Goal: Task Accomplishment & Management: Manage account settings

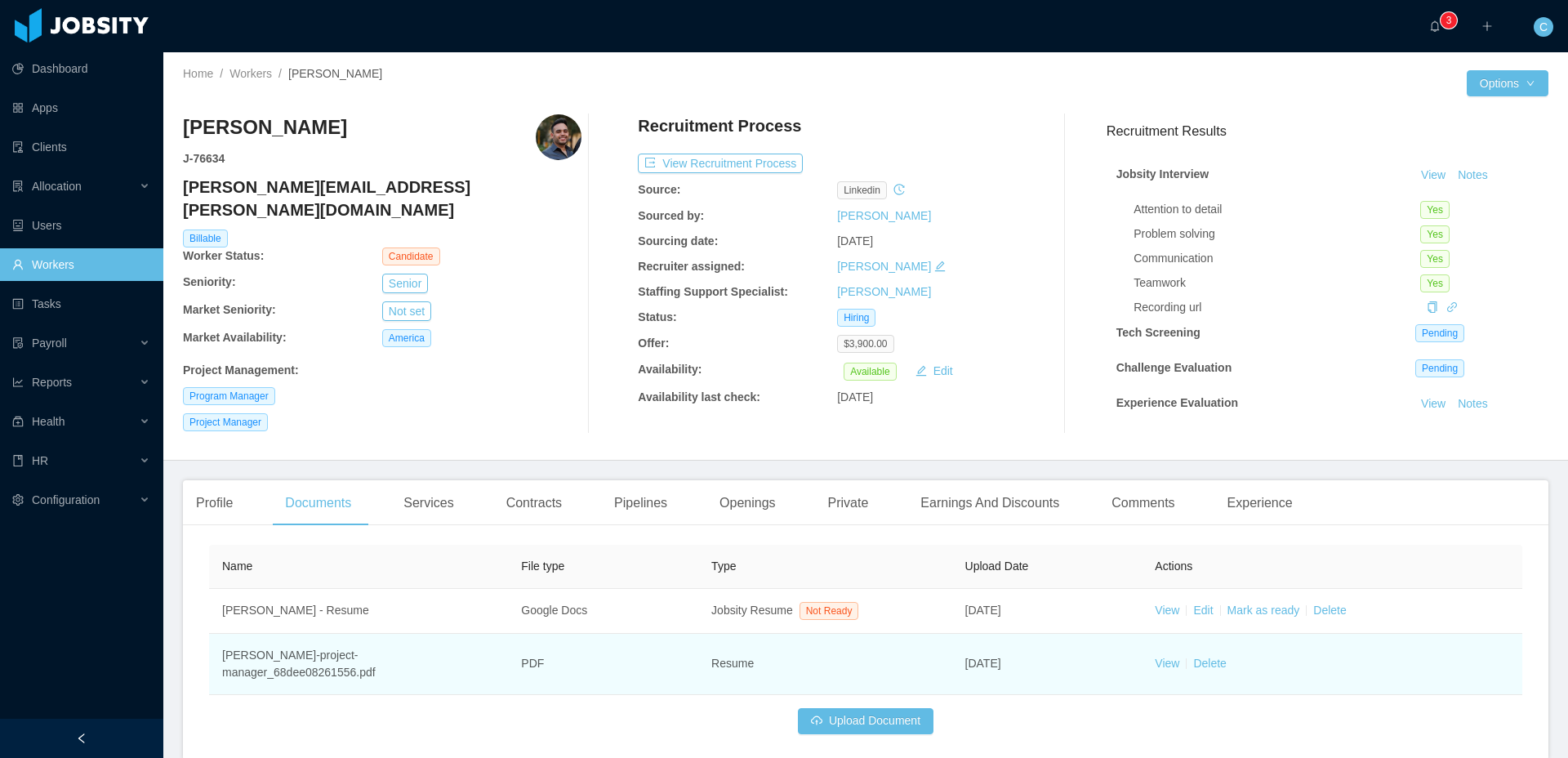
scroll to position [62, 0]
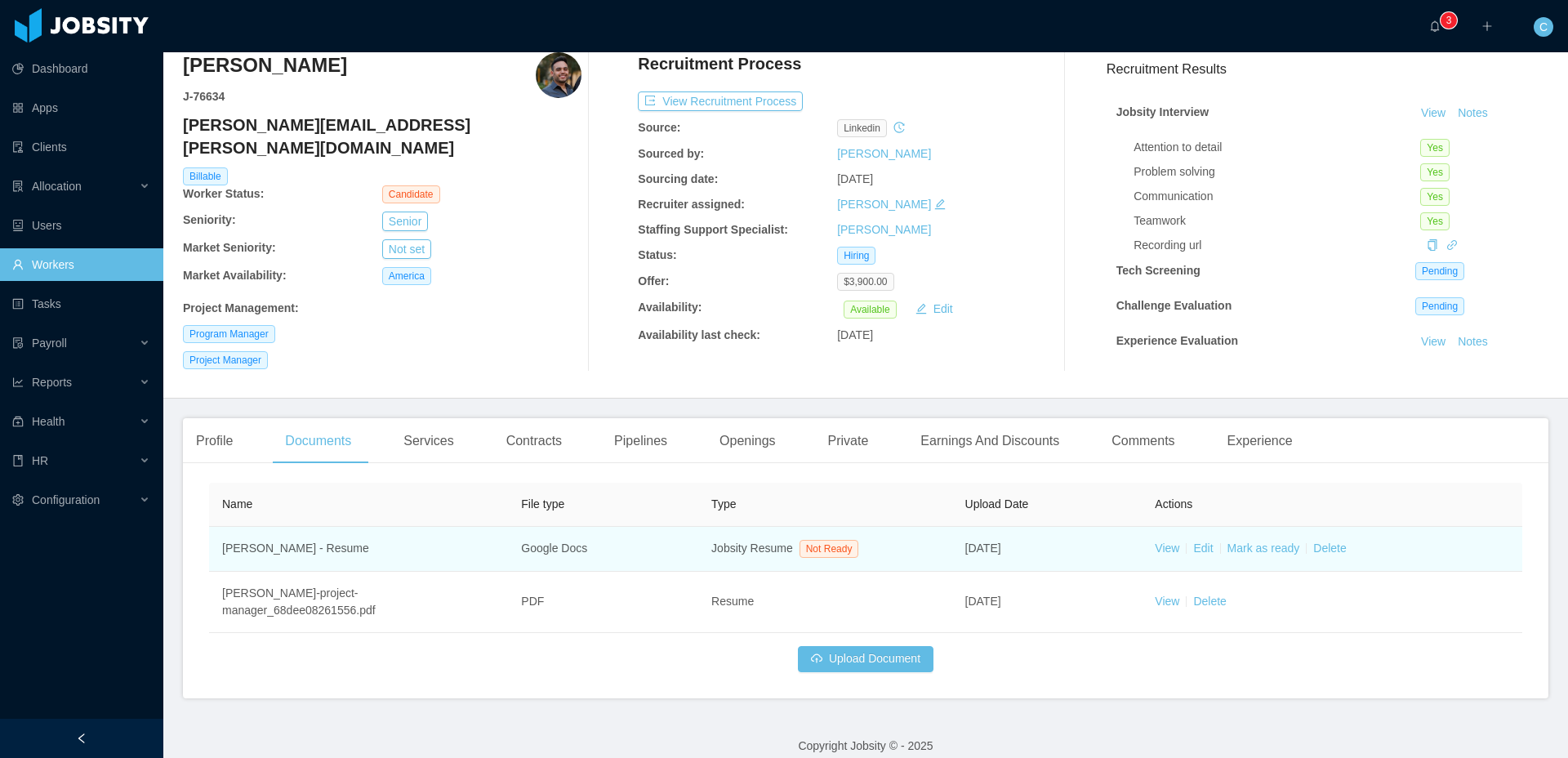
click at [1260, 558] on td "View Edit Mark as ready Delete" at bounding box center [1331, 549] width 380 height 45
click at [1263, 552] on link "Mark as ready" at bounding box center [1263, 548] width 73 height 13
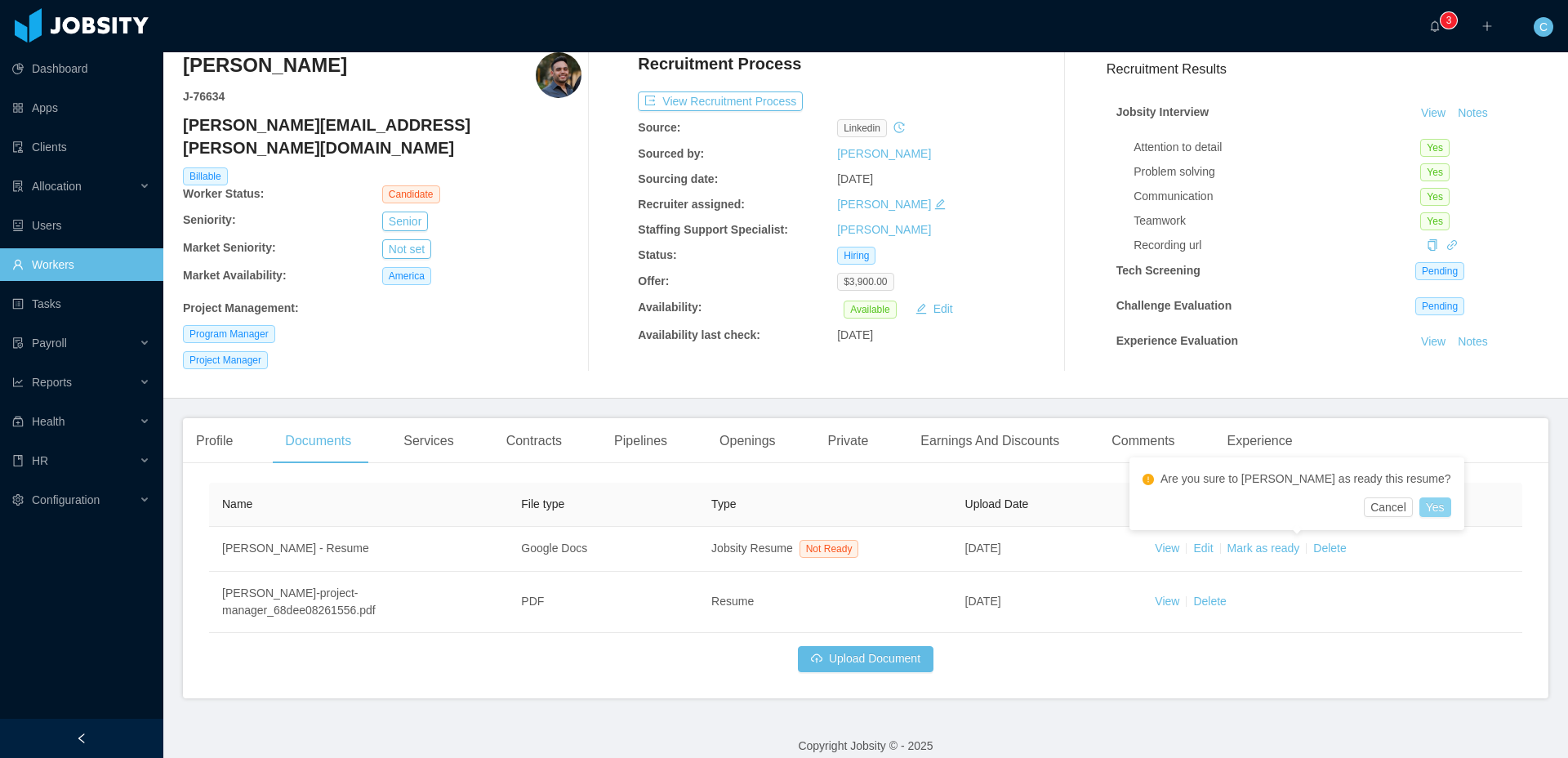
click at [1419, 503] on button "Yes" at bounding box center [1435, 507] width 32 height 19
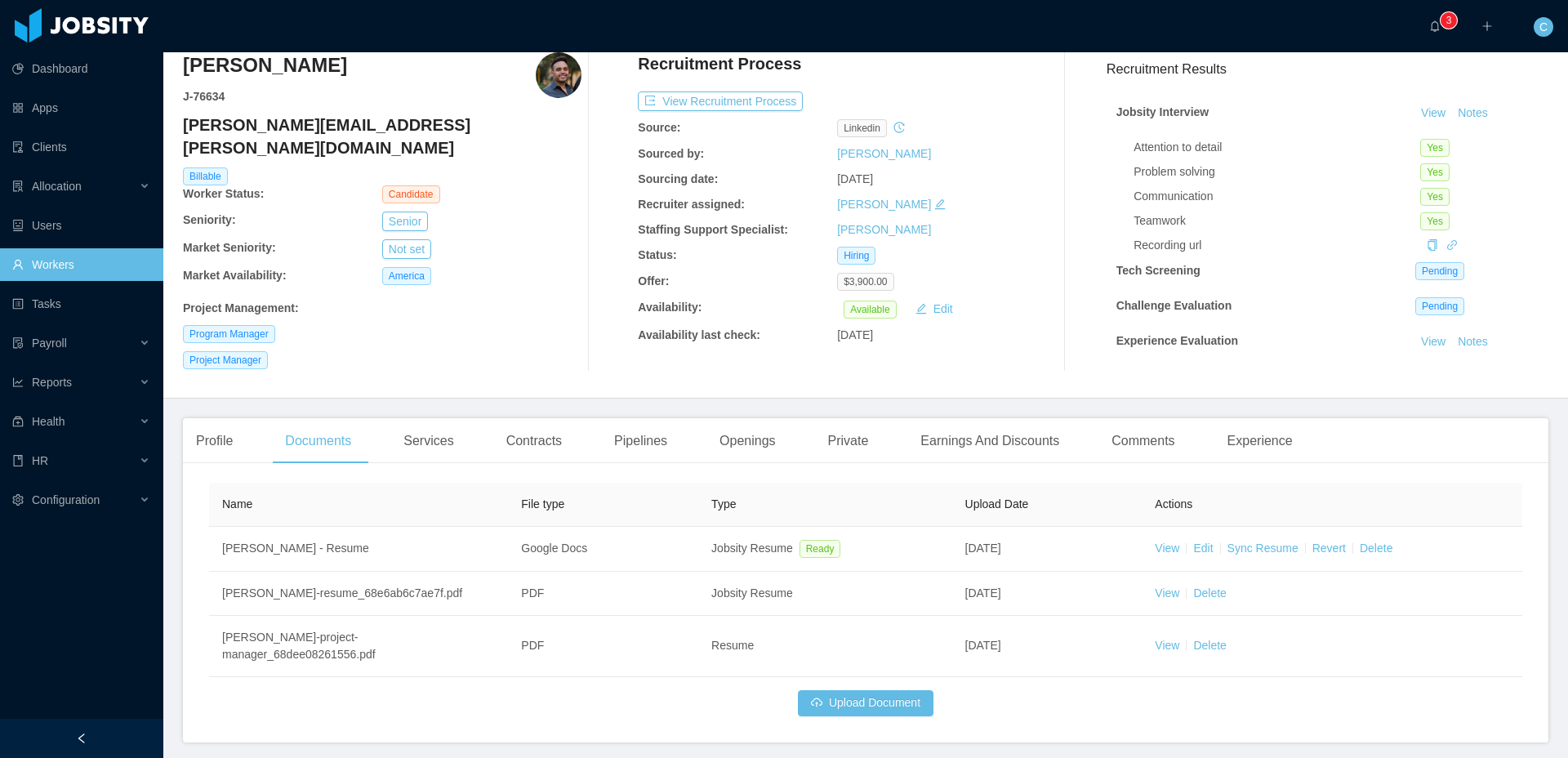
scroll to position [0, 0]
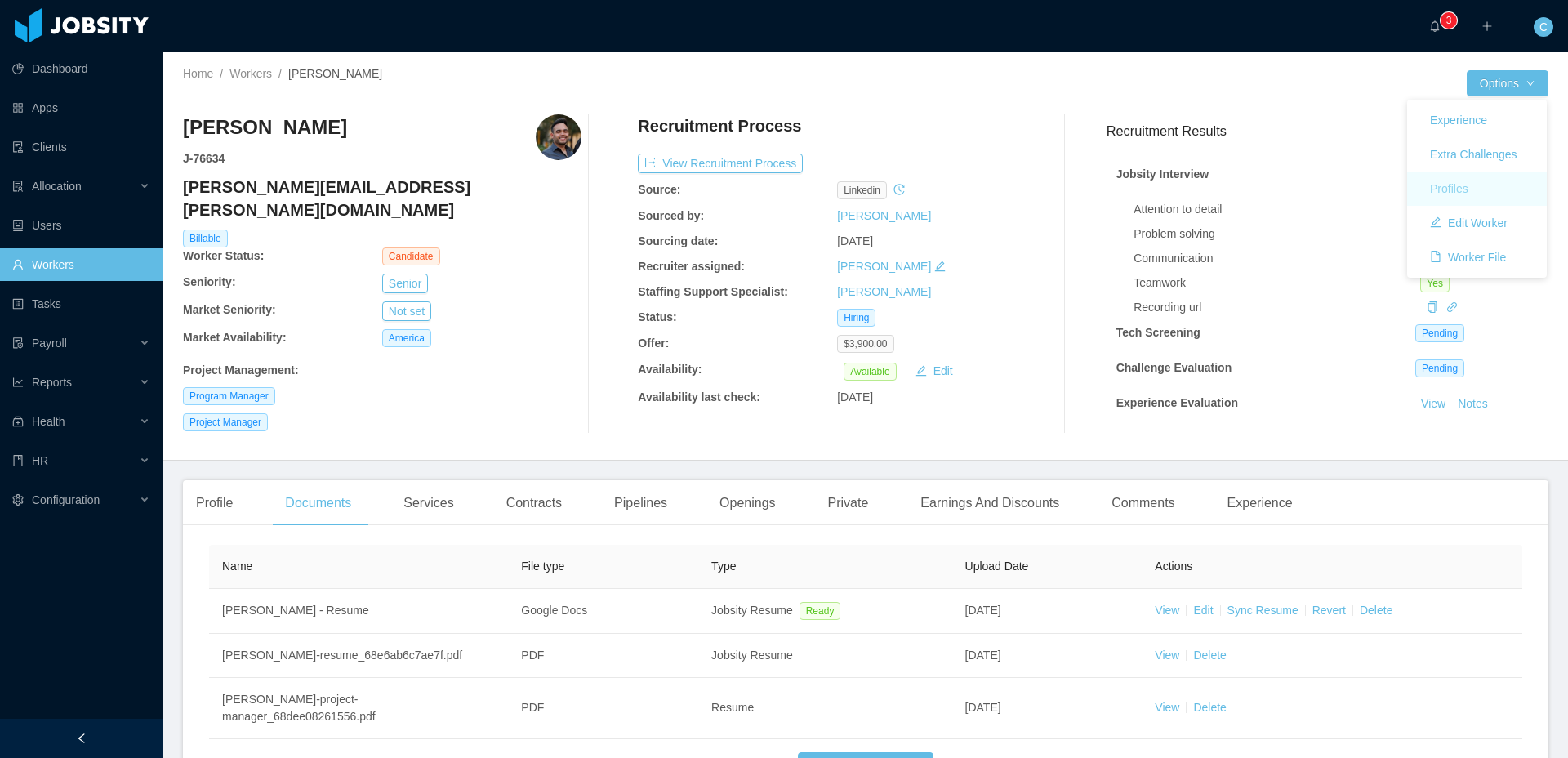
drag, startPoint x: 1466, startPoint y: 188, endPoint x: 1441, endPoint y: 97, distance: 94.4
click at [1466, 188] on button "Profiles" at bounding box center [1449, 188] width 65 height 26
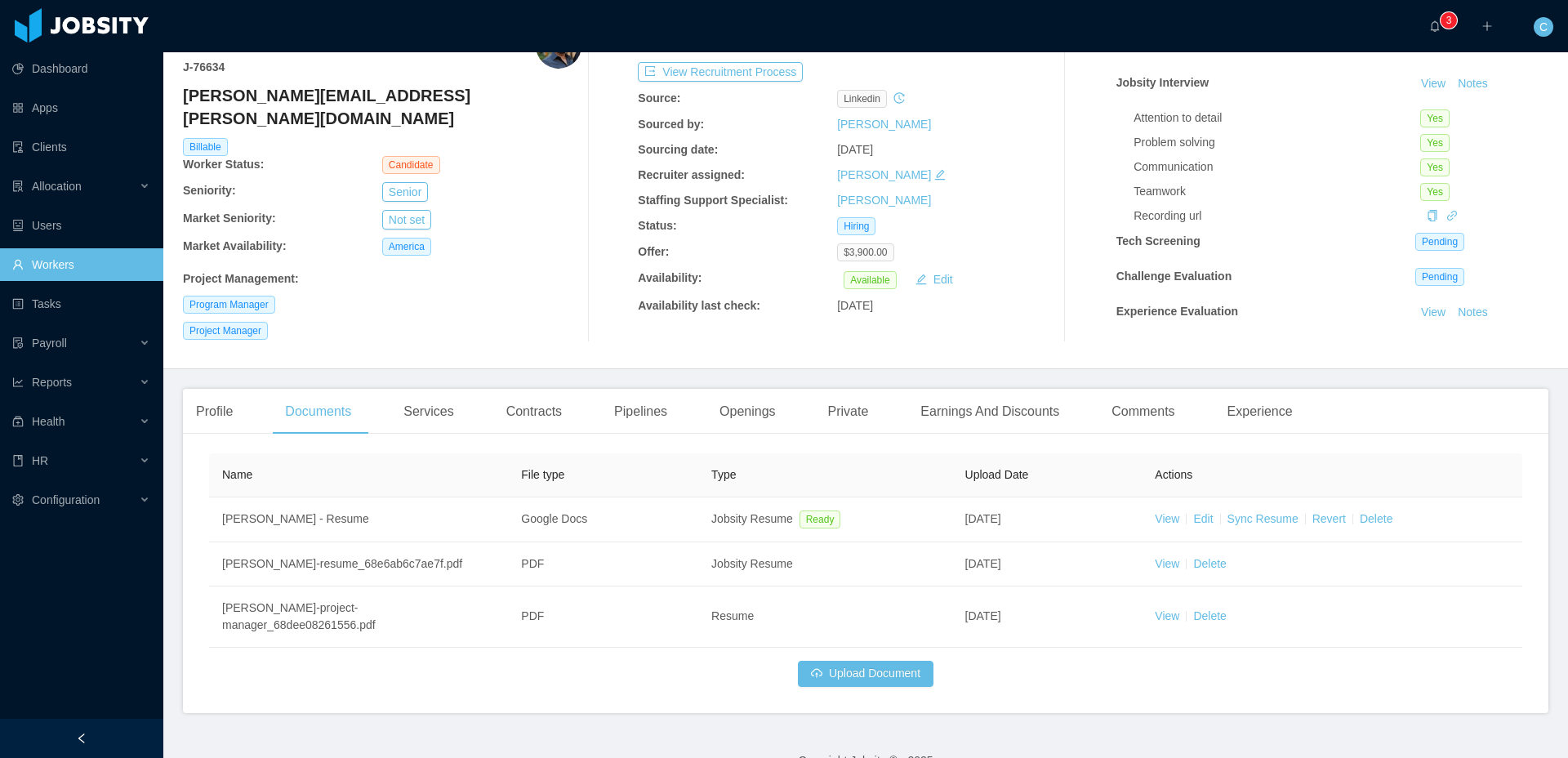
scroll to position [106, 0]
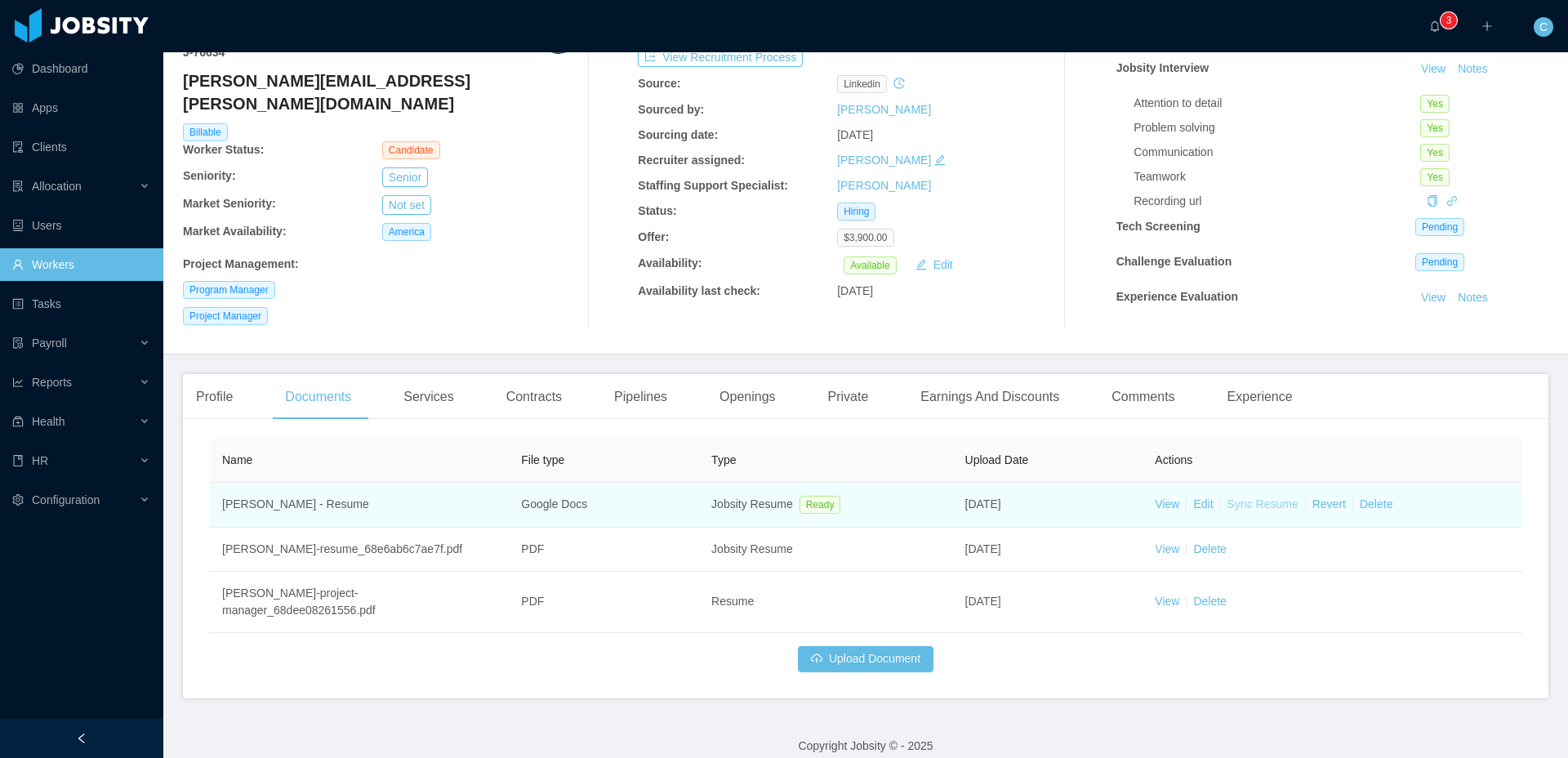
click at [1266, 503] on link "Sync Resume" at bounding box center [1262, 504] width 71 height 13
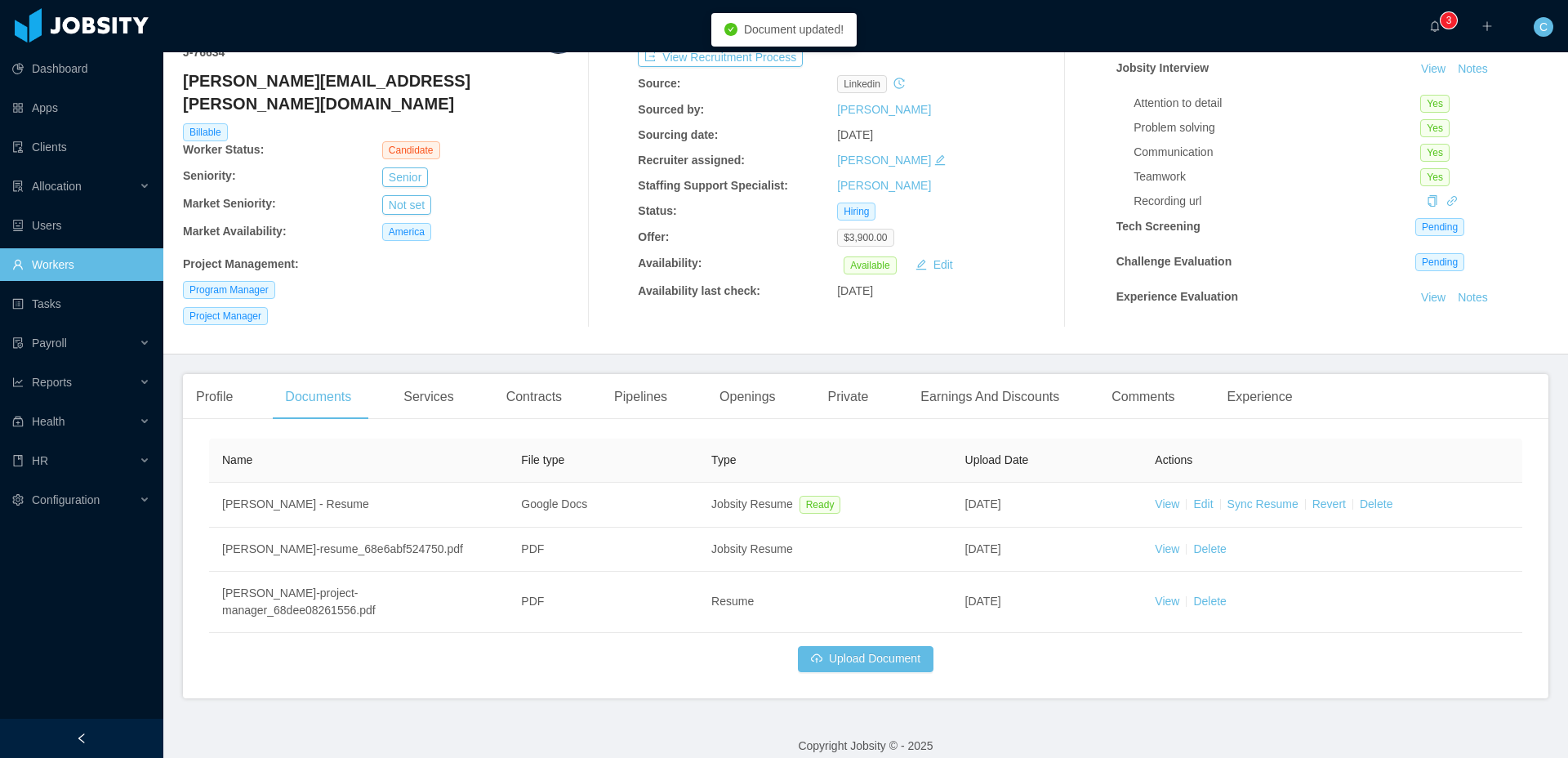
scroll to position [105, 0]
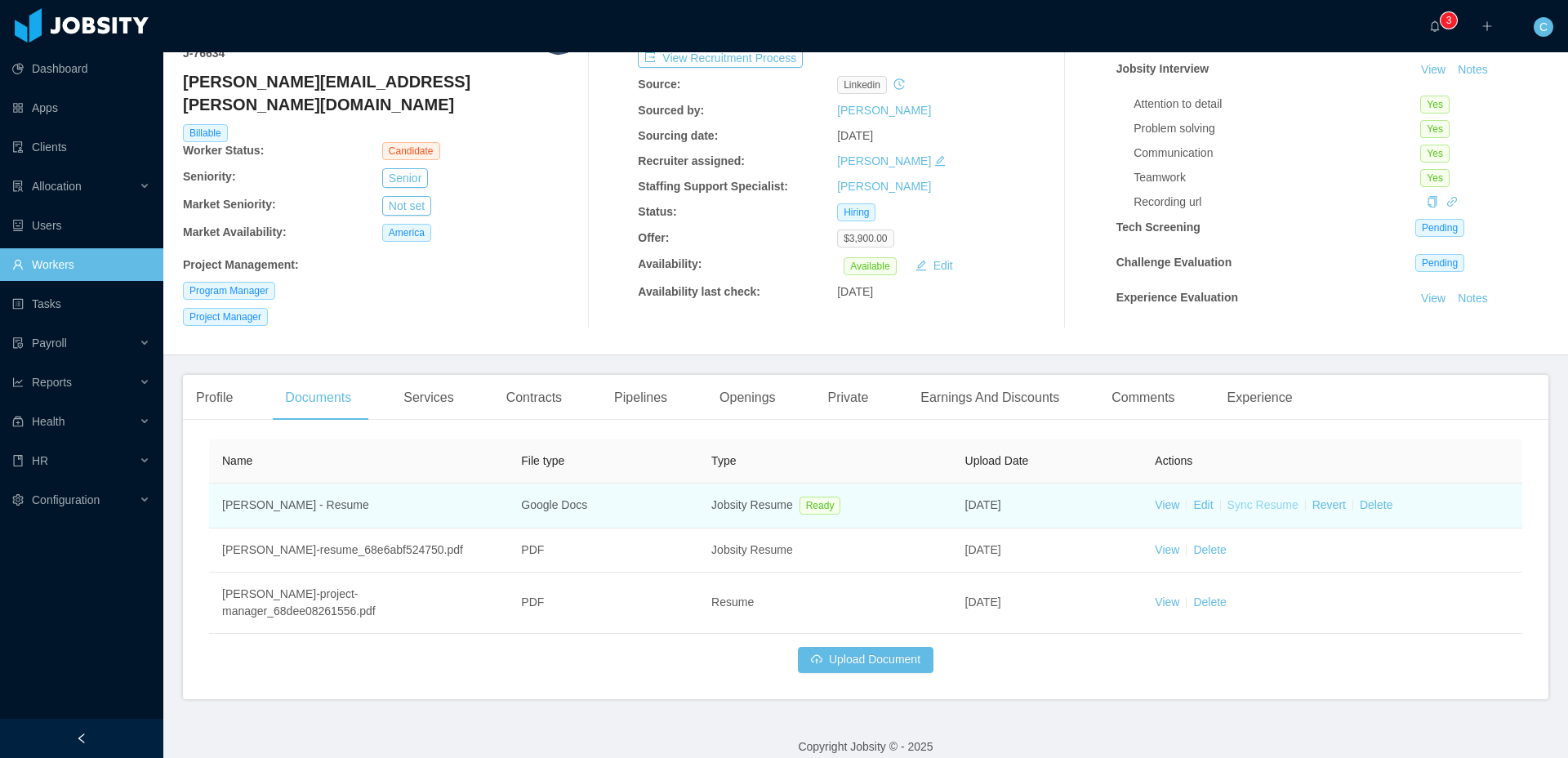
click at [1267, 505] on link "Sync Resume" at bounding box center [1262, 505] width 71 height 13
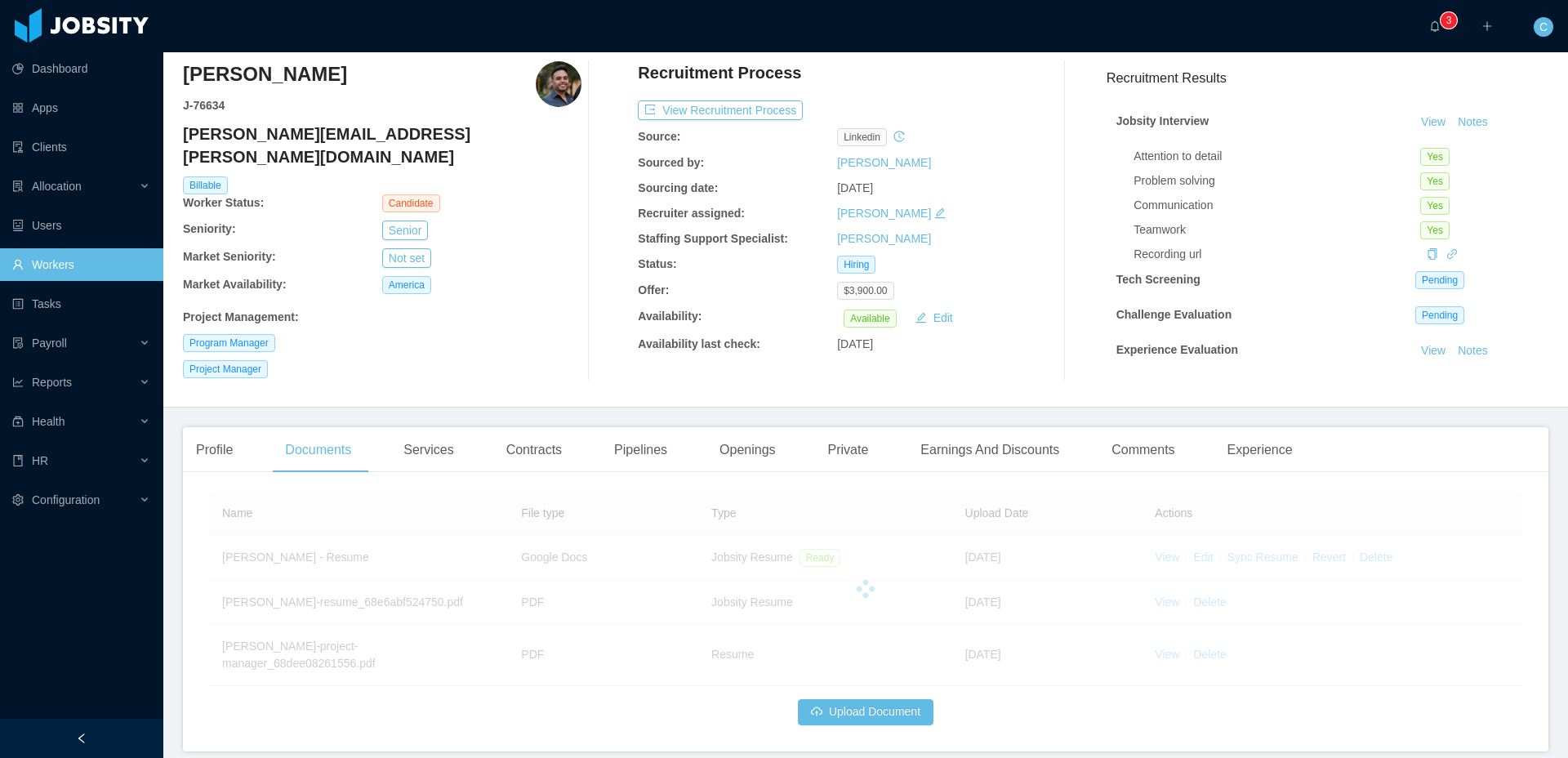
scroll to position [49, 0]
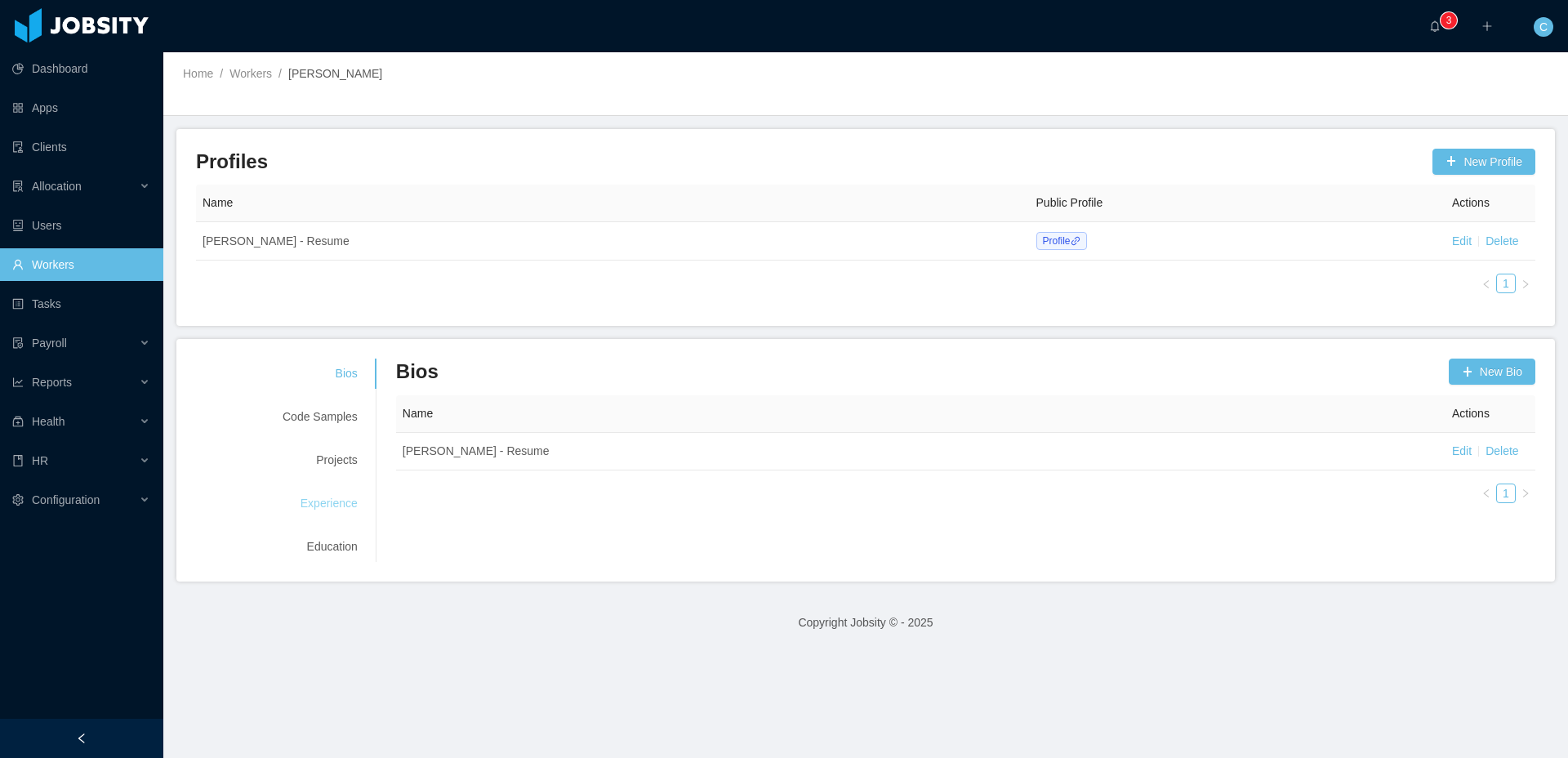
click at [340, 511] on div "Experience" at bounding box center [320, 503] width 114 height 30
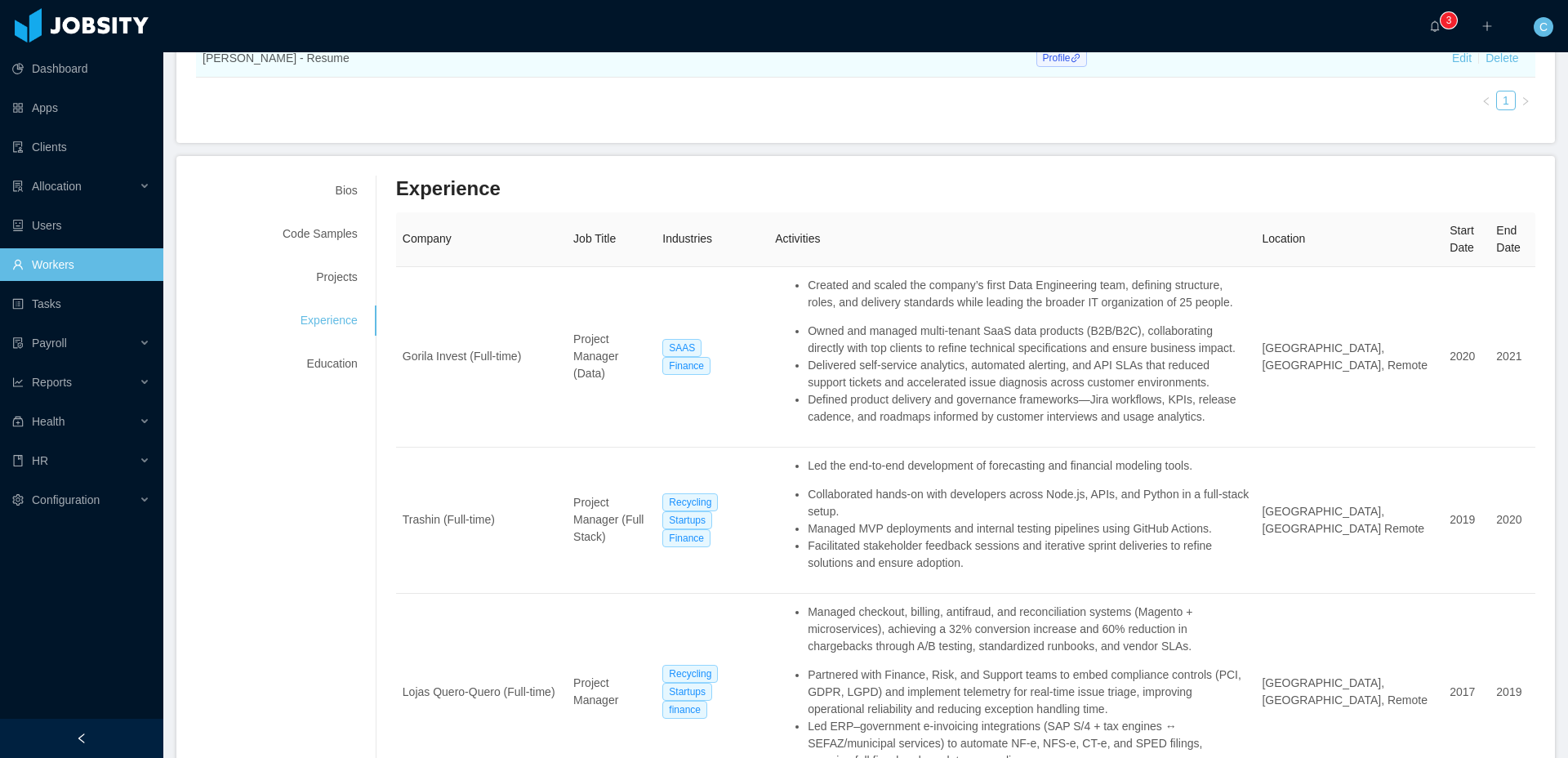
scroll to position [182, 0]
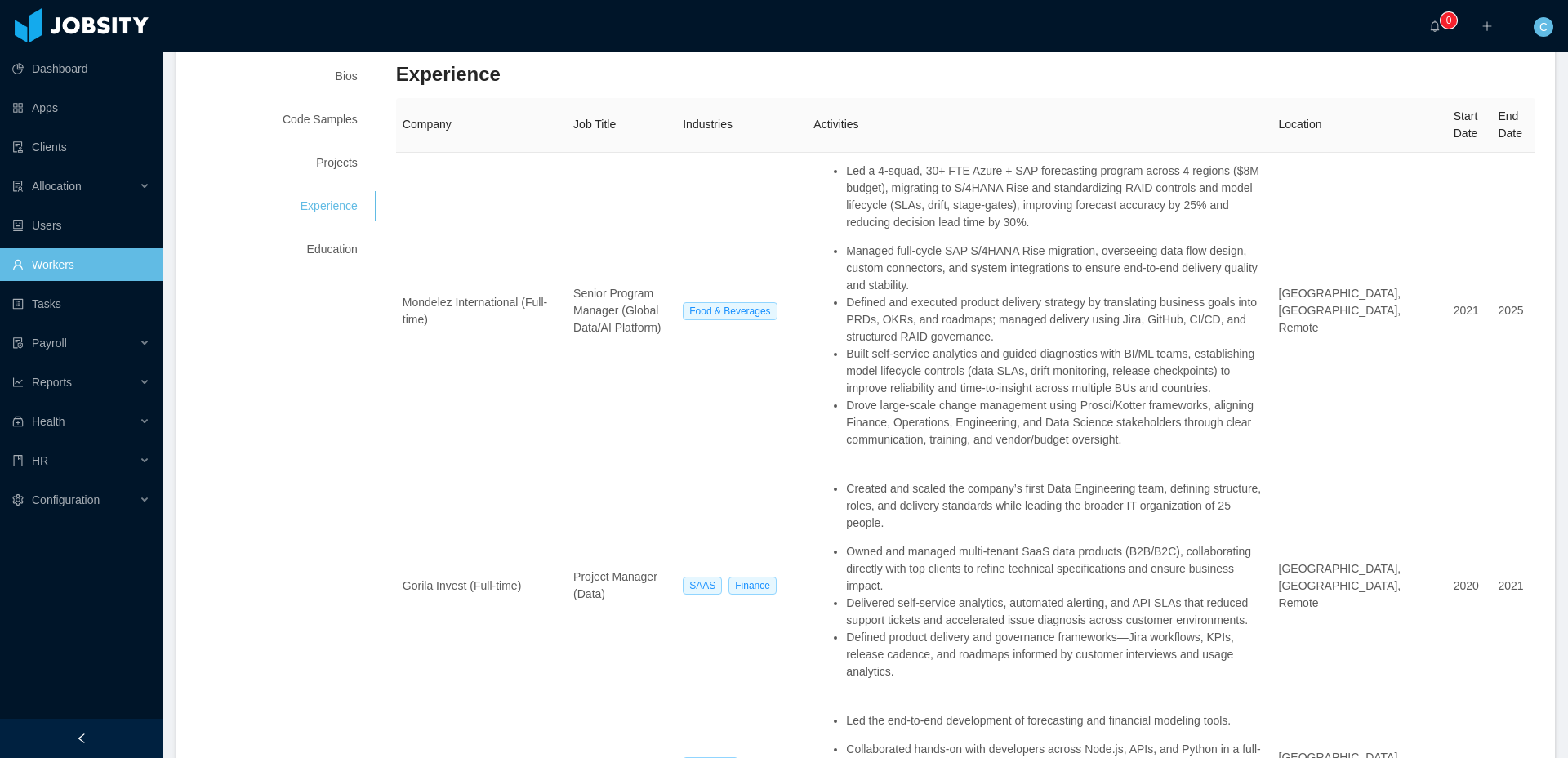
scroll to position [291, 0]
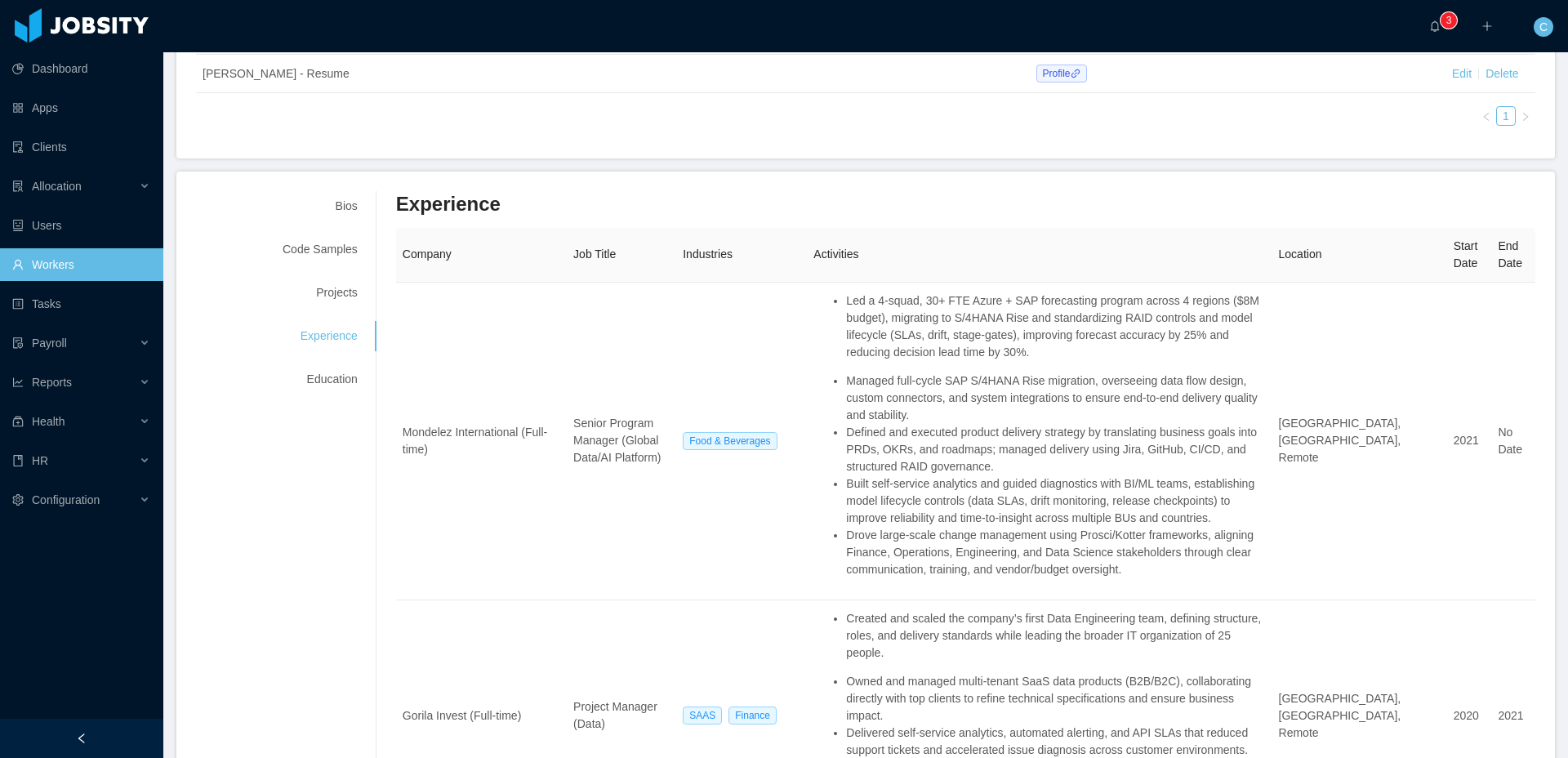
scroll to position [190, 0]
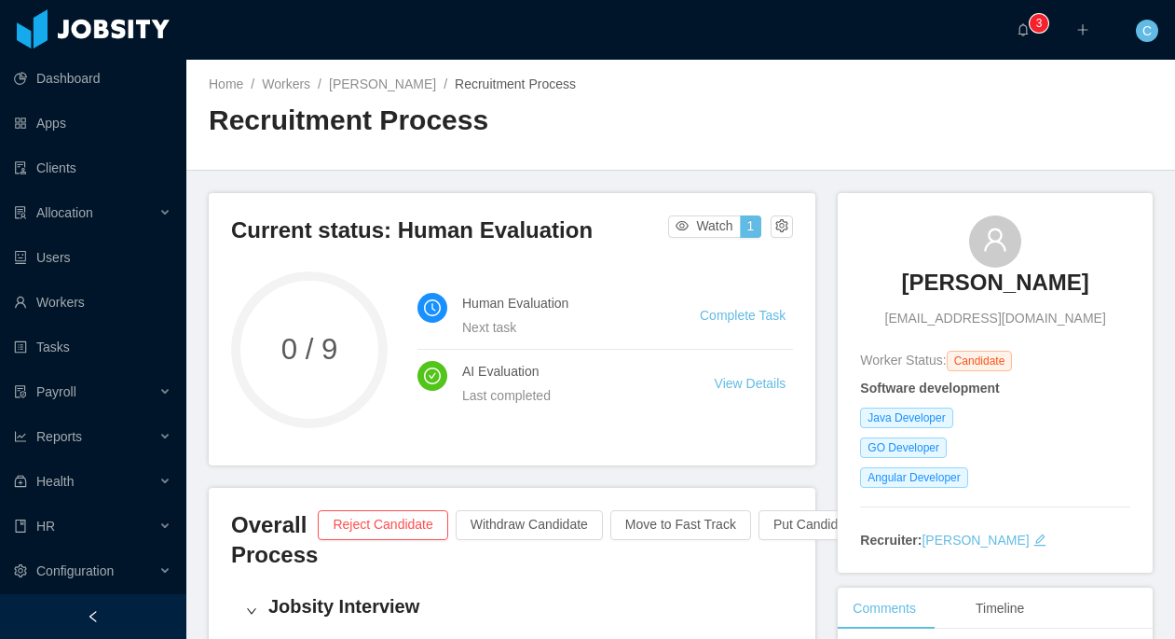
click at [804, 156] on div "Home / Workers / [PERSON_NAME] / Recruitment Process / Recruitment Process" at bounding box center [680, 115] width 989 height 111
